Goal: Task Accomplishment & Management: Use online tool/utility

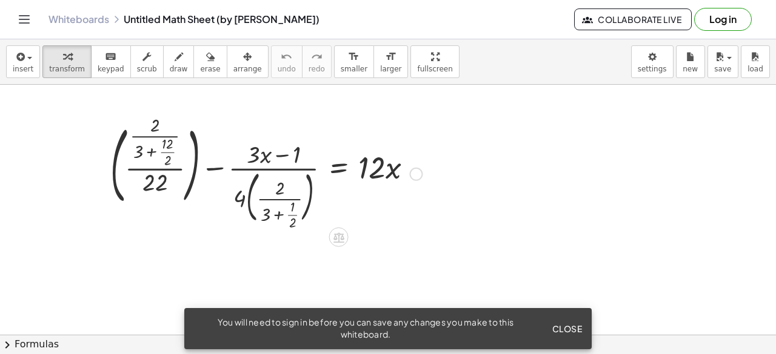
click at [141, 142] on div at bounding box center [266, 173] width 324 height 108
click at [356, 158] on div at bounding box center [266, 173] width 324 height 108
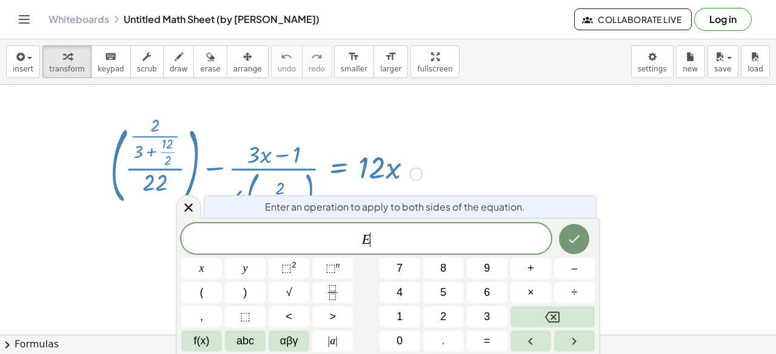
click at [356, 158] on div at bounding box center [266, 173] width 324 height 108
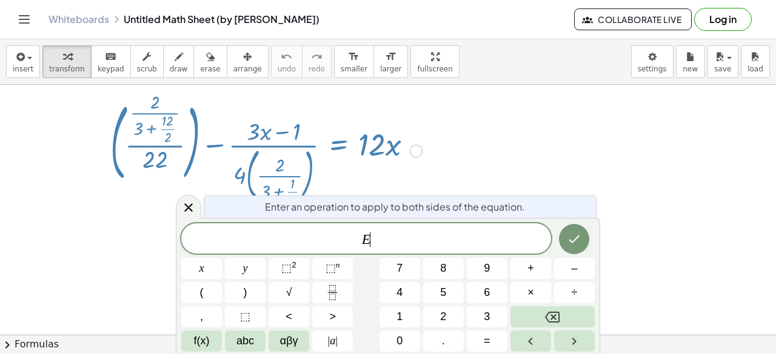
scroll to position [25, 0]
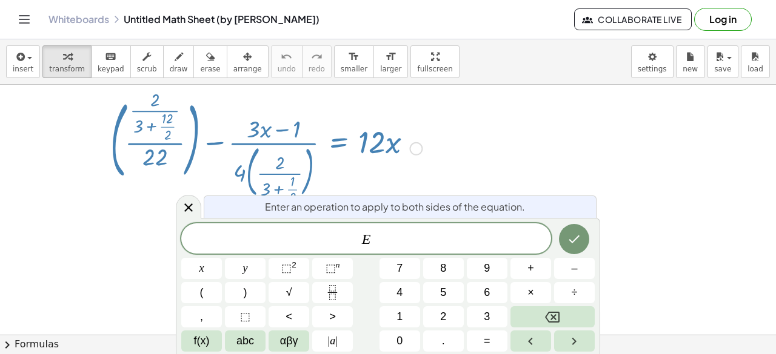
click at [415, 151] on div at bounding box center [415, 148] width 13 height 13
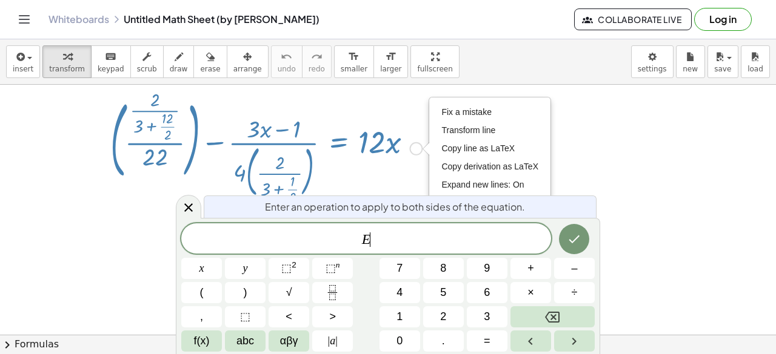
click at [415, 151] on div "Fix a mistake Transform line Copy line as LaTeX Copy derivation as LaTeX Expand…" at bounding box center [415, 148] width 13 height 13
click at [450, 114] on span "Fix a mistake" at bounding box center [466, 112] width 50 height 10
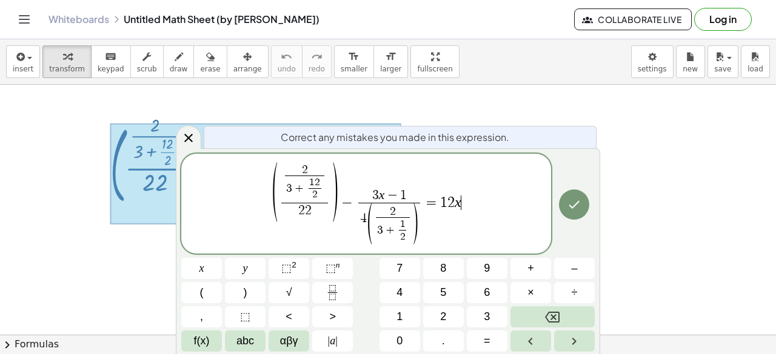
scroll to position [0, 0]
click at [389, 230] on span "+" at bounding box center [390, 231] width 14 height 12
click at [395, 225] on span "+" at bounding box center [390, 231] width 14 height 12
click at [391, 231] on span "+" at bounding box center [390, 231] width 14 height 12
click at [402, 228] on span "1" at bounding box center [402, 224] width 5 height 11
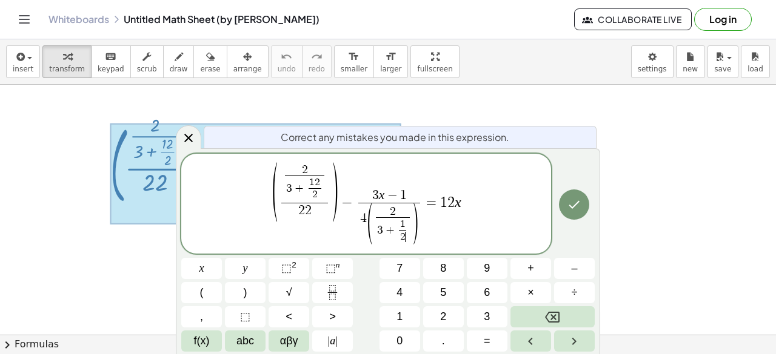
click at [407, 226] on span "1 2 ​ ​" at bounding box center [402, 231] width 12 height 24
click at [406, 234] on span "1 2 ​ ​" at bounding box center [402, 231] width 12 height 24
click at [453, 200] on span "( 2 3 + 1 2 2 ​ ​ 2 2 ​ ) − 3 x − 1 4 ( 2 3 + 1 2 ​ ​ ​ ) ​ = 1 2 x" at bounding box center [366, 204] width 370 height 87
click at [620, 197] on div at bounding box center [388, 335] width 776 height 501
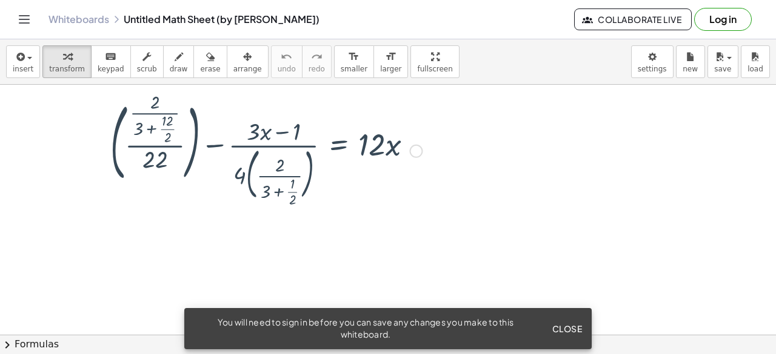
scroll to position [25, 0]
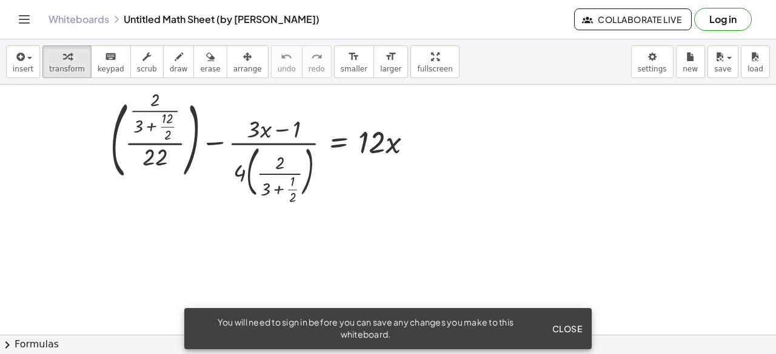
click at [30, 248] on div at bounding box center [388, 309] width 776 height 501
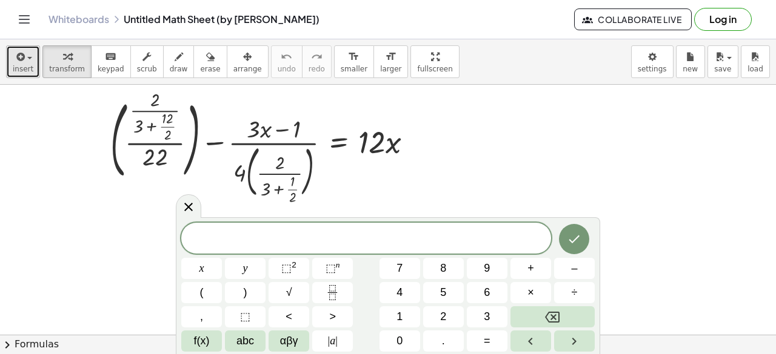
click at [23, 67] on span "insert" at bounding box center [23, 69] width 21 height 8
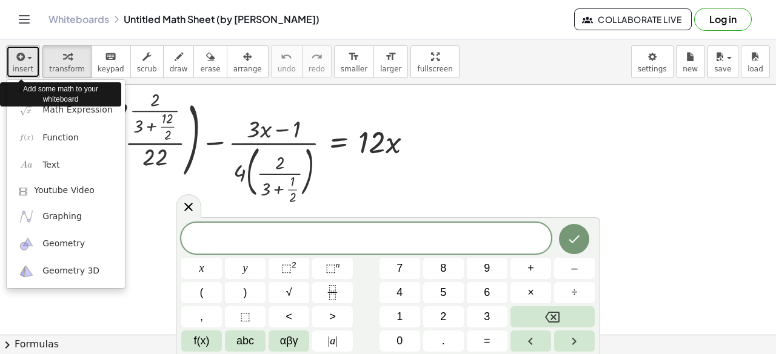
click at [23, 67] on span "insert" at bounding box center [23, 69] width 21 height 8
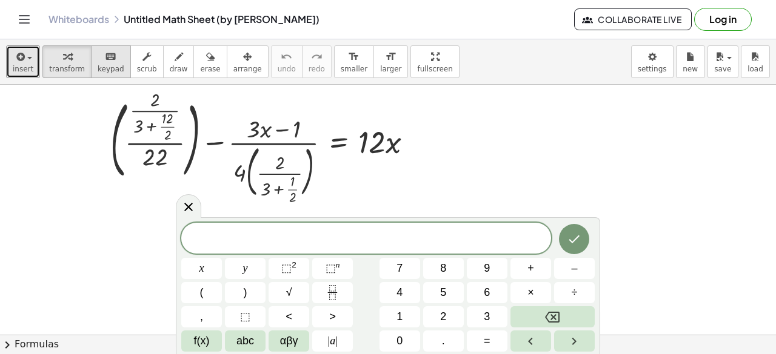
click at [102, 70] on span "keypad" at bounding box center [111, 69] width 27 height 8
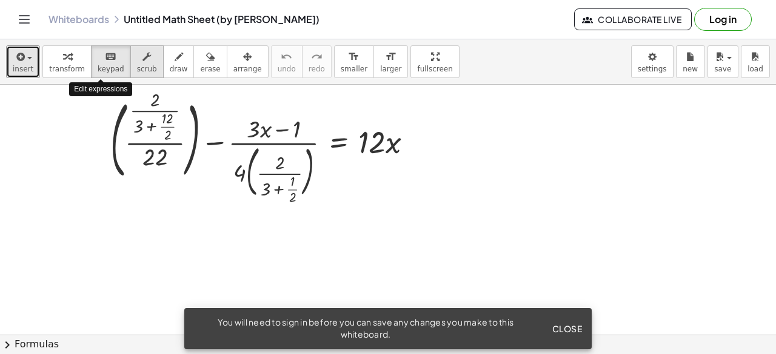
click at [130, 64] on button "scrub" at bounding box center [146, 61] width 33 height 33
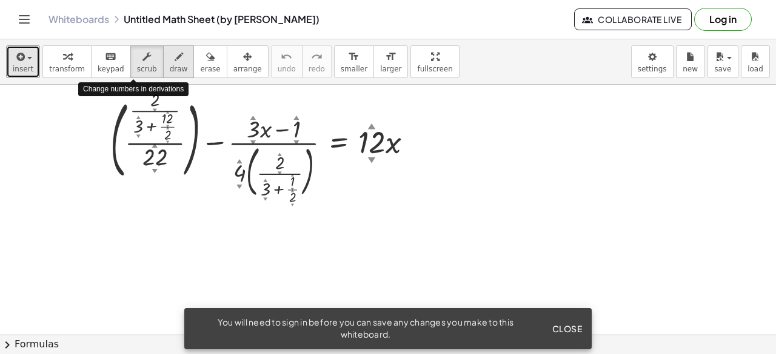
click at [163, 64] on button "draw" at bounding box center [179, 61] width 32 height 33
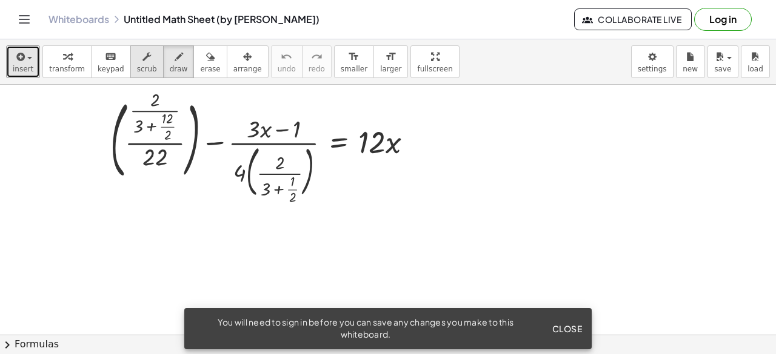
click at [138, 67] on span "scrub" at bounding box center [147, 69] width 20 height 8
click at [166, 141] on div "▼" at bounding box center [167, 142] width 3 height 5
click at [159, 159] on div at bounding box center [266, 148] width 324 height 108
click at [156, 159] on div at bounding box center [266, 148] width 324 height 108
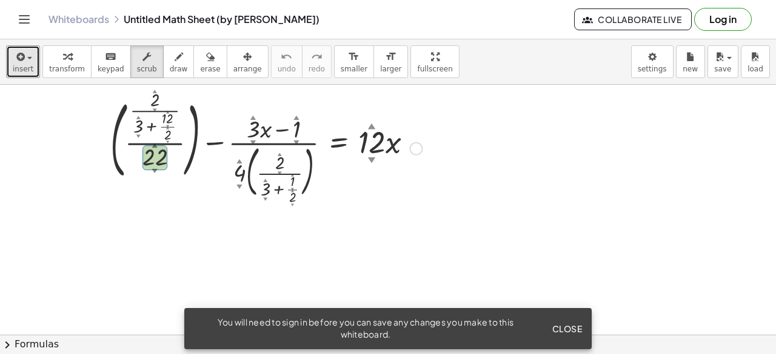
click at [156, 159] on div at bounding box center [266, 148] width 324 height 108
click at [284, 201] on div "+ ( · · 2 ▲ ▼ · ( + 3 ▲ ▼ + · 12 ▲ ▼ · 2 ▲ ▼ ) · 22 ▲ ▼ ) − · ( + · 3 ▲ ▼ · x −…" at bounding box center [261, 148] width 339 height 114
click at [294, 196] on div at bounding box center [266, 148] width 324 height 108
click at [375, 133] on div at bounding box center [266, 148] width 324 height 108
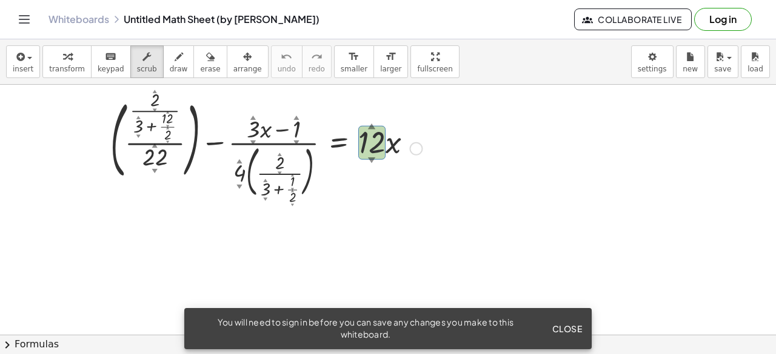
click at [375, 133] on div at bounding box center [266, 148] width 324 height 108
click at [378, 138] on div at bounding box center [266, 148] width 324 height 108
click at [416, 150] on div "Fix a mistake Transform line Copy line as LaTeX Copy derivation as LaTeX Expand…" at bounding box center [415, 148] width 13 height 13
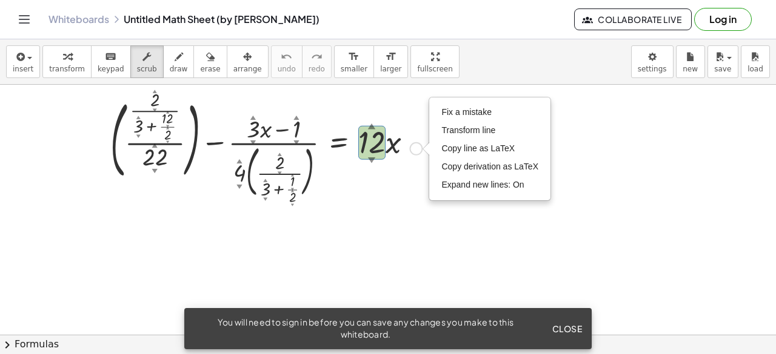
click at [412, 153] on div "Fix a mistake Transform line Copy line as LaTeX Copy derivation as LaTeX Expand…" at bounding box center [415, 148] width 13 height 13
click at [448, 131] on span "Transform line" at bounding box center [468, 130] width 54 height 10
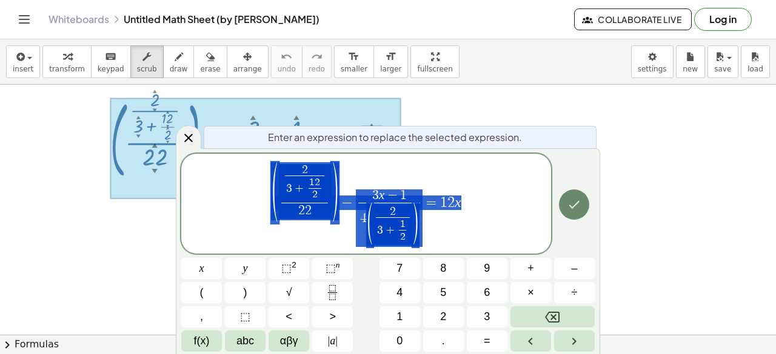
click at [567, 210] on icon "Done" at bounding box center [574, 205] width 15 height 15
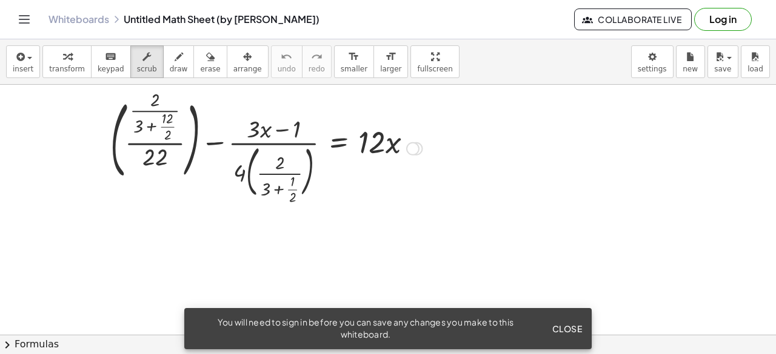
click at [332, 213] on div at bounding box center [388, 309] width 776 height 501
click at [267, 158] on div at bounding box center [266, 148] width 324 height 108
click at [282, 164] on div at bounding box center [266, 148] width 324 height 108
click at [282, 189] on div at bounding box center [266, 148] width 324 height 108
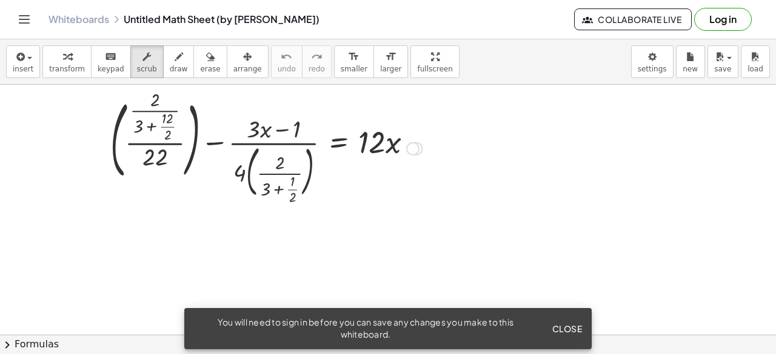
click at [288, 186] on div at bounding box center [266, 148] width 324 height 108
click at [293, 184] on div at bounding box center [266, 148] width 324 height 108
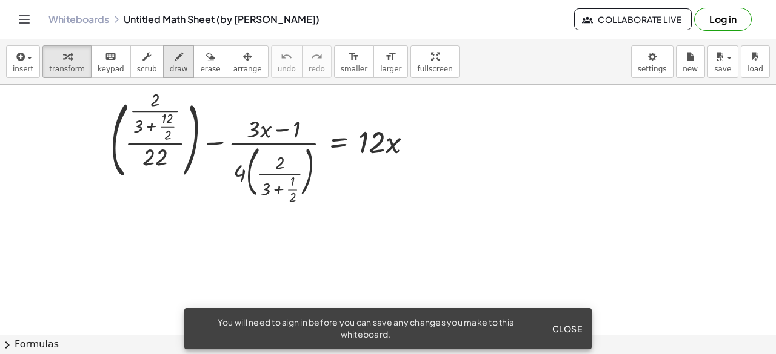
click at [174, 61] on icon "button" at bounding box center [178, 57] width 8 height 15
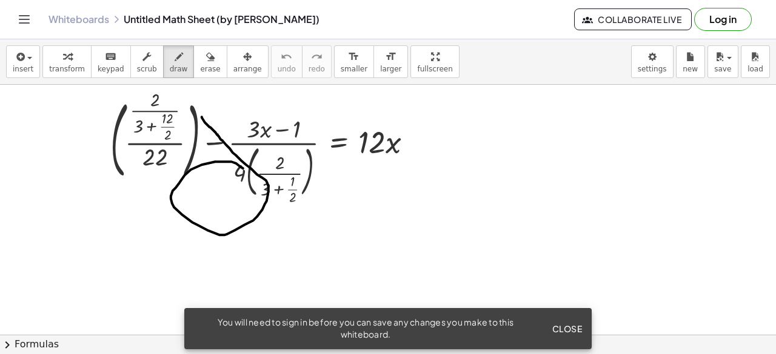
drag, startPoint x: 205, startPoint y: 122, endPoint x: 247, endPoint y: 178, distance: 70.0
click at [247, 176] on div at bounding box center [388, 309] width 776 height 501
click at [206, 57] on icon "button" at bounding box center [210, 57] width 8 height 15
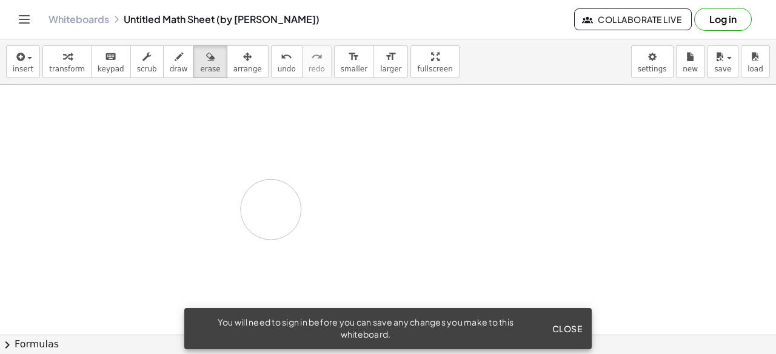
drag, startPoint x: 205, startPoint y: 115, endPoint x: 176, endPoint y: 183, distance: 74.6
click at [178, 204] on div at bounding box center [388, 309] width 776 height 501
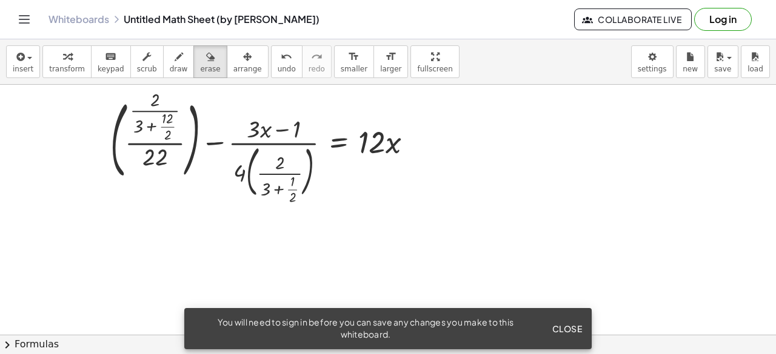
click at [168, 157] on div at bounding box center [388, 309] width 776 height 501
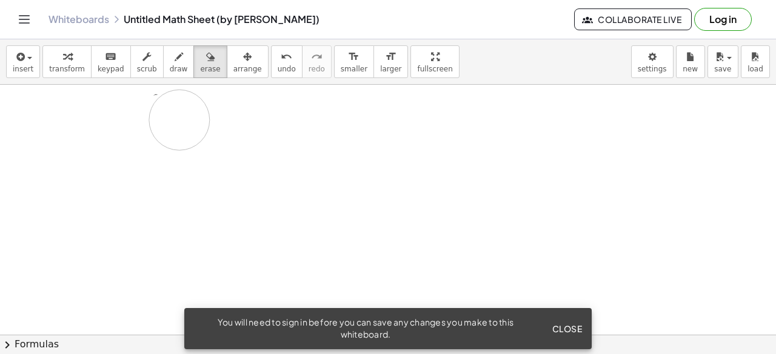
drag, startPoint x: 83, startPoint y: 124, endPoint x: 206, endPoint y: 112, distance: 123.5
click at [206, 112] on div at bounding box center [388, 309] width 776 height 501
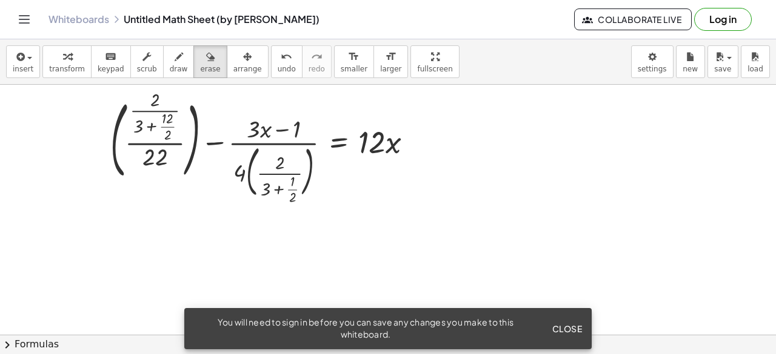
click at [153, 102] on div at bounding box center [388, 309] width 776 height 501
click at [142, 61] on icon "button" at bounding box center [146, 57] width 8 height 15
click at [158, 104] on div at bounding box center [266, 148] width 324 height 108
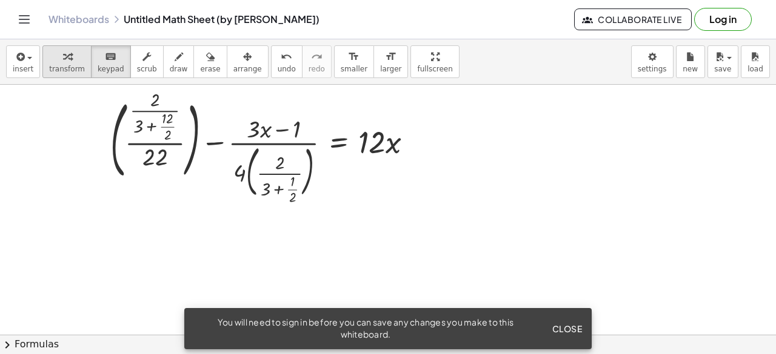
click at [63, 62] on icon "button" at bounding box center [67, 57] width 8 height 15
click at [155, 97] on div at bounding box center [266, 148] width 324 height 108
click at [155, 101] on div at bounding box center [266, 148] width 324 height 108
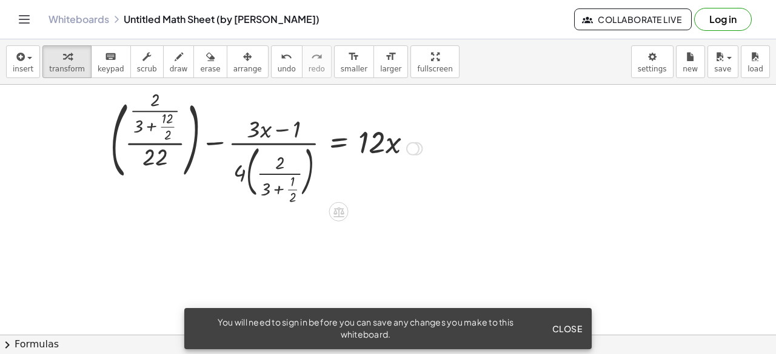
click at [413, 151] on div at bounding box center [412, 148] width 13 height 13
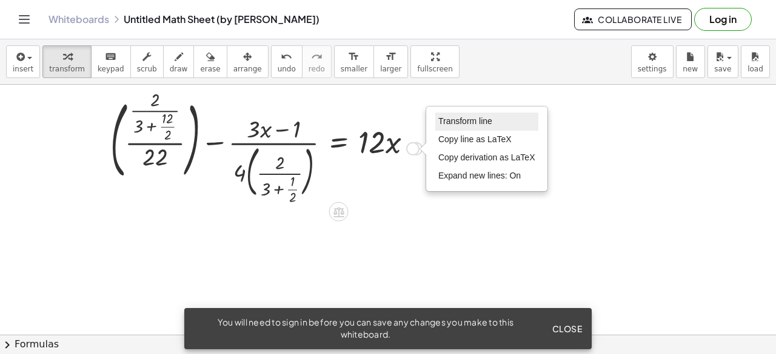
click at [447, 126] on li "Transform line" at bounding box center [486, 122] width 103 height 18
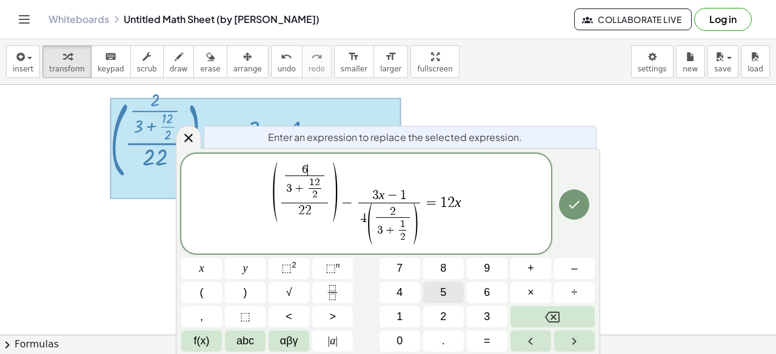
click at [462, 290] on button "5" at bounding box center [443, 292] width 41 height 21
click at [452, 303] on button "5" at bounding box center [443, 292] width 41 height 21
click at [314, 190] on span "​ 2" at bounding box center [314, 194] width 13 height 13
click at [393, 290] on button "4" at bounding box center [399, 292] width 41 height 21
click at [310, 181] on span "1" at bounding box center [311, 182] width 5 height 11
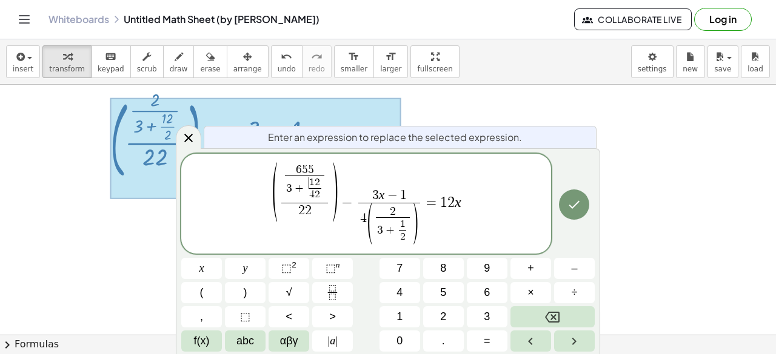
click at [315, 179] on span "2" at bounding box center [316, 182] width 5 height 11
click at [480, 318] on button "3" at bounding box center [487, 317] width 41 height 21
click at [288, 191] on span "3" at bounding box center [287, 189] width 6 height 12
click at [391, 311] on button "1" at bounding box center [399, 317] width 41 height 21
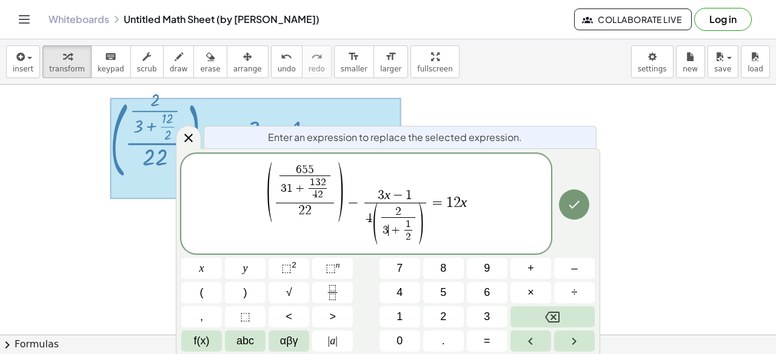
click at [386, 231] on span "3" at bounding box center [385, 231] width 6 height 12
click at [440, 323] on span "2" at bounding box center [443, 317] width 6 height 16
click at [411, 238] on span "2" at bounding box center [410, 236] width 5 height 11
click at [476, 318] on button "3" at bounding box center [487, 317] width 41 height 21
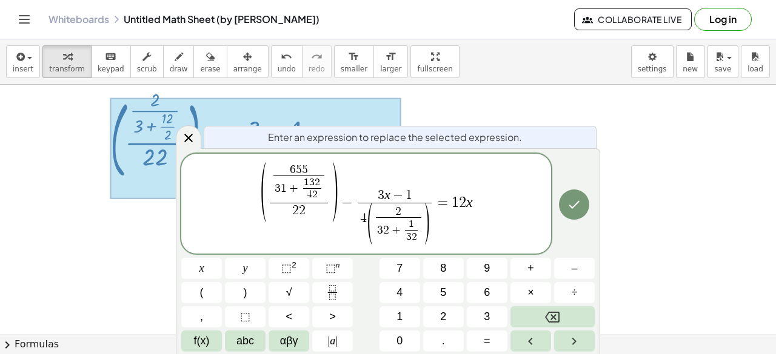
click at [410, 224] on span "1" at bounding box center [410, 224] width 5 height 11
click at [402, 322] on span "1" at bounding box center [399, 317] width 6 height 16
click at [391, 213] on span "2" at bounding box center [398, 212] width 45 height 12
click at [433, 291] on button "5" at bounding box center [443, 292] width 41 height 21
click at [384, 198] on var "x" at bounding box center [387, 195] width 6 height 15
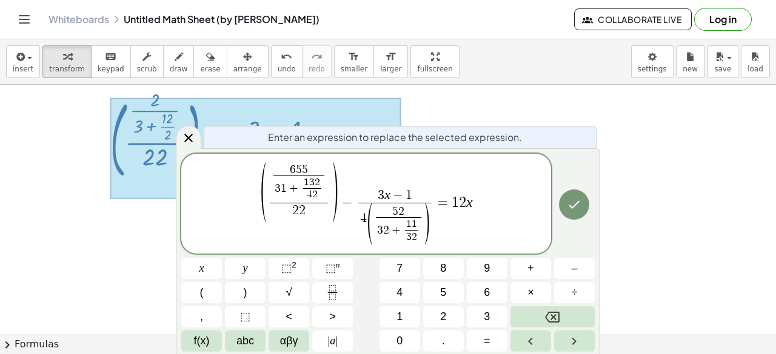
click at [464, 208] on span "2" at bounding box center [462, 203] width 7 height 15
click at [306, 213] on span "2 2" at bounding box center [299, 211] width 58 height 16
click at [447, 316] on button "2" at bounding box center [443, 317] width 41 height 21
click at [414, 190] on span "3 x − 1" at bounding box center [394, 196] width 73 height 13
click at [399, 321] on span "1" at bounding box center [399, 317] width 6 height 16
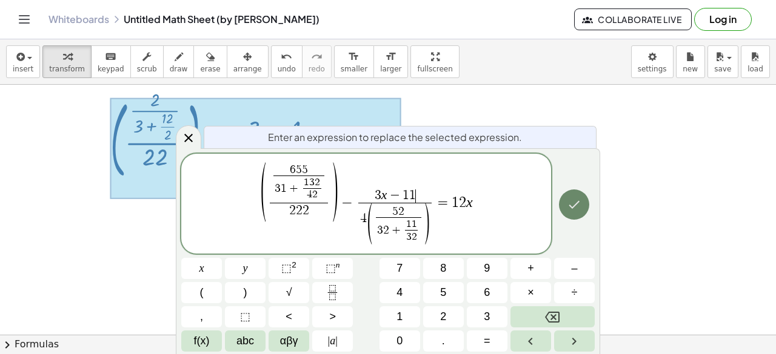
click at [584, 210] on button "Done" at bounding box center [574, 205] width 30 height 30
click at [576, 206] on icon "Done" at bounding box center [574, 205] width 11 height 8
click at [576, 206] on div at bounding box center [388, 309] width 776 height 501
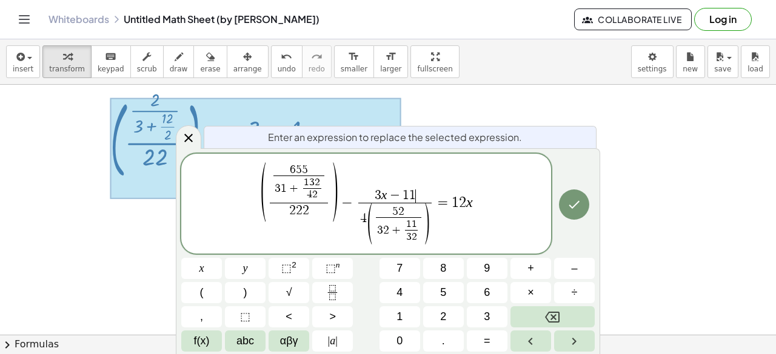
click at [576, 206] on div at bounding box center [388, 309] width 776 height 501
click at [567, 341] on icon "Right arrow" at bounding box center [574, 341] width 15 height 15
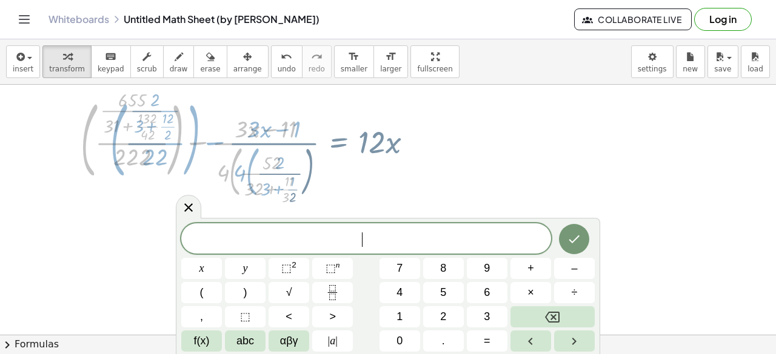
click at [455, 201] on div at bounding box center [388, 309] width 776 height 501
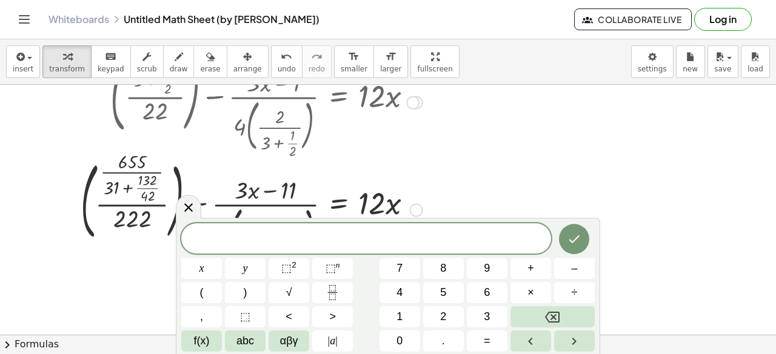
scroll to position [86, 0]
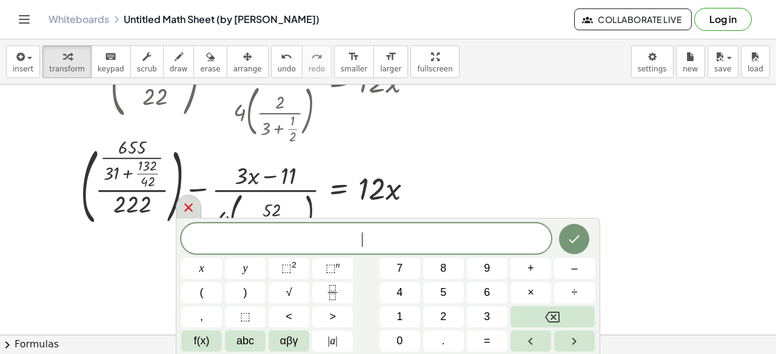
click at [183, 204] on icon at bounding box center [188, 208] width 15 height 15
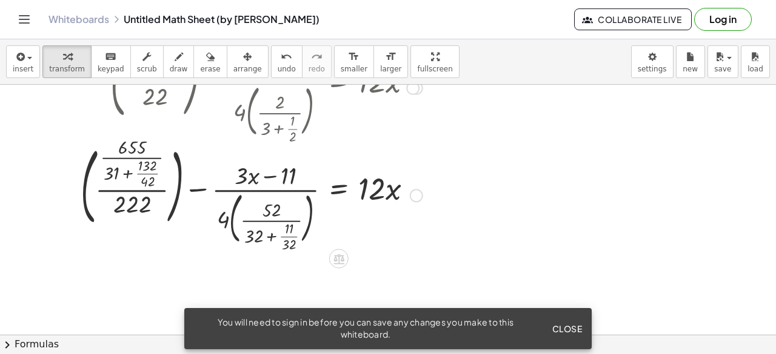
click at [414, 194] on div "Fix a mistake Transform line Copy line as LaTeX Copy derivation as LaTeX Expand…" at bounding box center [416, 195] width 13 height 13
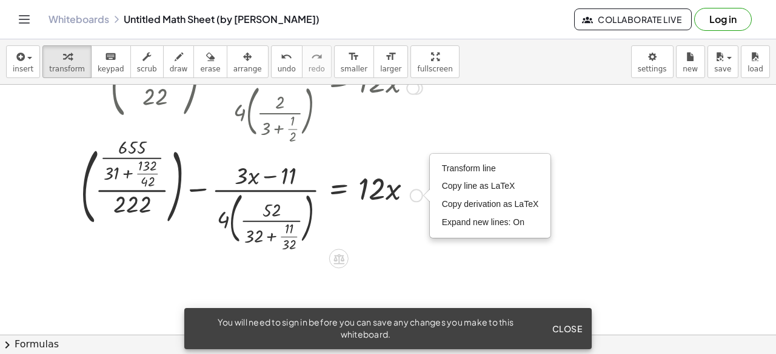
click at [414, 194] on div "Transform line Copy line as LaTeX Copy derivation as LaTeX Expand new lines: On" at bounding box center [416, 195] width 13 height 13
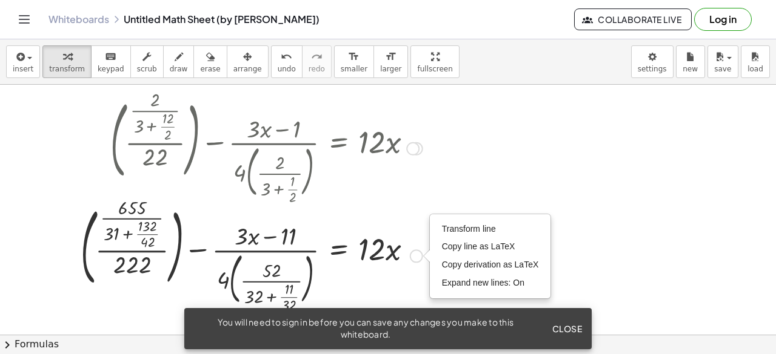
click at [363, 250] on div at bounding box center [252, 255] width 354 height 108
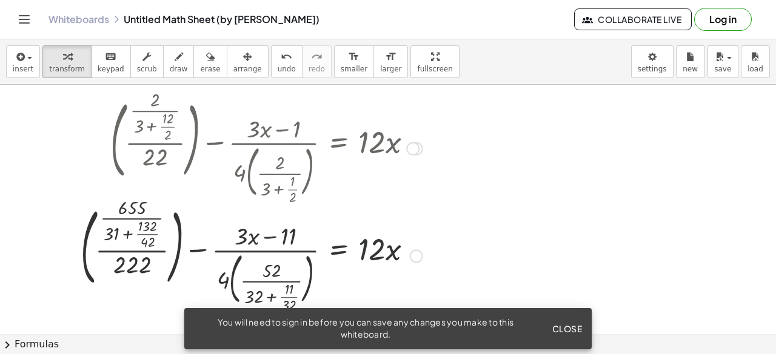
click at [363, 250] on div at bounding box center [252, 255] width 354 height 108
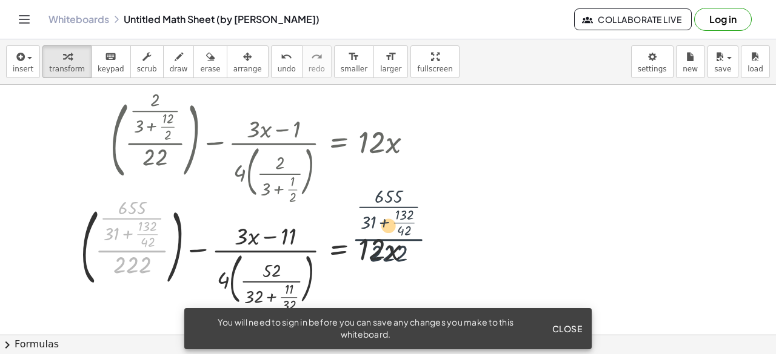
drag, startPoint x: 139, startPoint y: 253, endPoint x: 538, endPoint y: 232, distance: 399.2
click at [537, 232] on div "+ ( · · 2 · ( + 3 + · 12 · 2 ) · 22 ) − · ( + · 3 · x − 1 ) · 4 · ( · 2 · ( + 3…" at bounding box center [388, 309] width 776 height 501
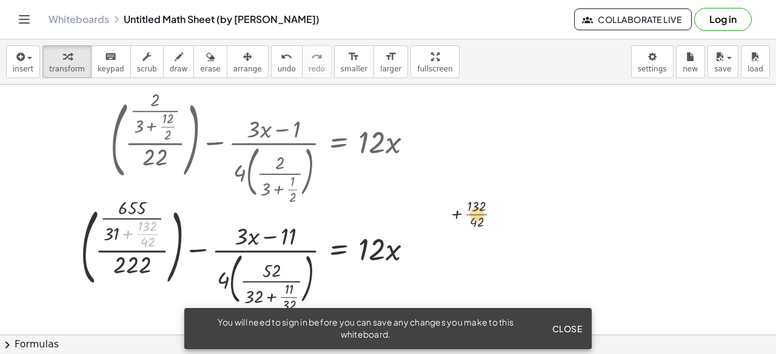
drag, startPoint x: 142, startPoint y: 234, endPoint x: 612, endPoint y: 194, distance: 471.8
drag, startPoint x: 133, startPoint y: 234, endPoint x: 265, endPoint y: 146, distance: 158.5
click at [339, 148] on div "+ ( · · 2 · ( + 3 + · 12 · 2 ) · 22 ) − · ( + · 3 · x − 1 ) · 4 · ( · 2 · ( + 3…" at bounding box center [339, 148] width 0 height 0
